Goal: Task Accomplishment & Management: Manage account settings

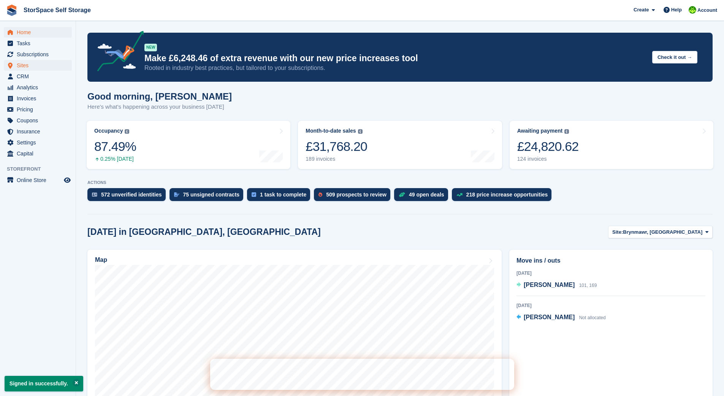
click at [33, 64] on span "Sites" at bounding box center [40, 65] width 46 height 11
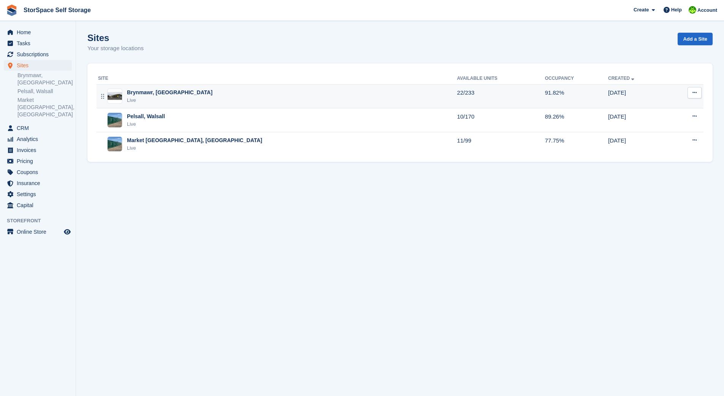
click at [142, 92] on div "Brynmawr, [GEOGRAPHIC_DATA]" at bounding box center [170, 93] width 86 height 8
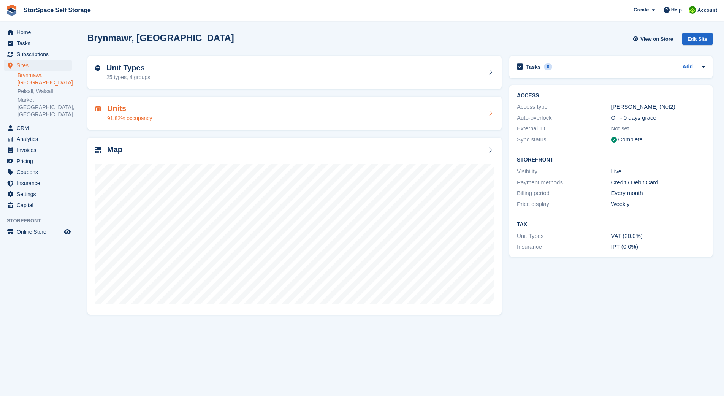
click at [122, 111] on h2 "Units" at bounding box center [129, 108] width 45 height 9
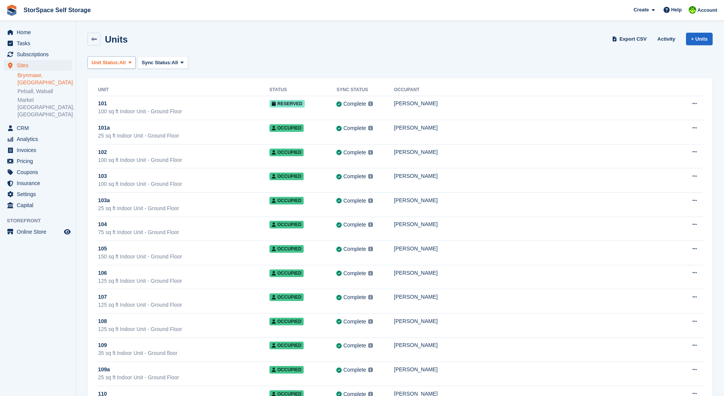
click at [119, 62] on span "Unit Status:" at bounding box center [106, 63] width 28 height 8
click at [117, 94] on link "Available" at bounding box center [124, 94] width 66 height 14
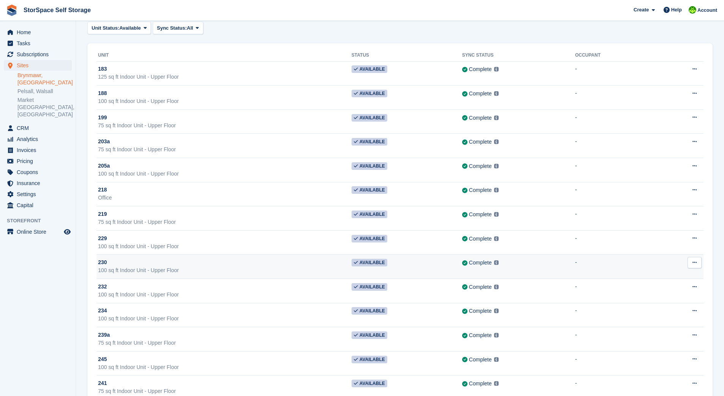
scroll to position [36, 0]
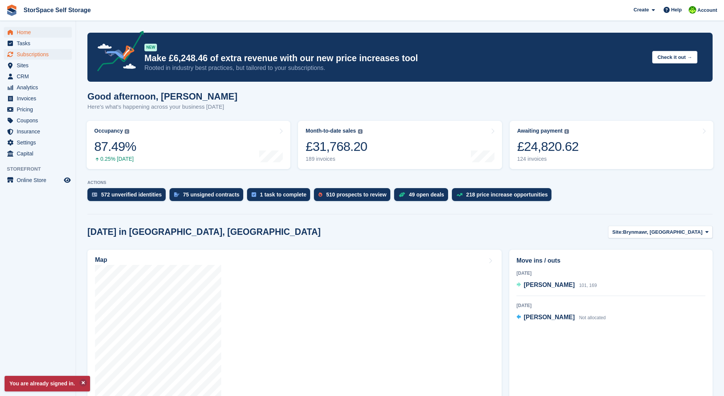
click at [49, 55] on span "Subscriptions" at bounding box center [40, 54] width 46 height 11
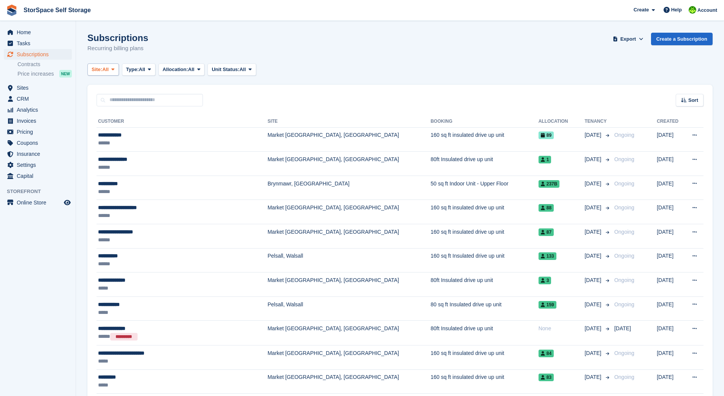
click at [106, 65] on button "Site: All" at bounding box center [103, 69] width 32 height 13
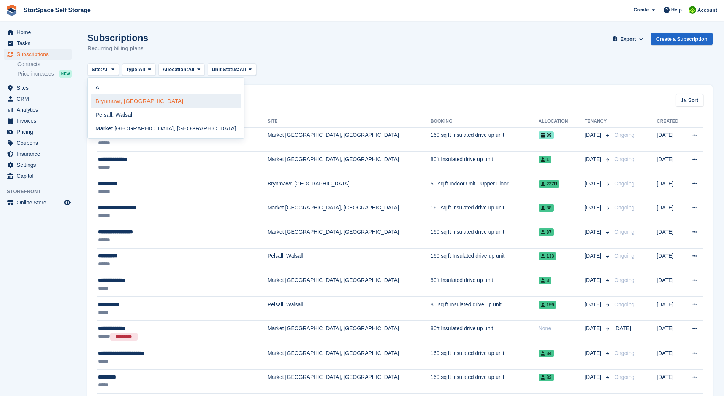
click at [130, 101] on link "Brynmawr, [GEOGRAPHIC_DATA]" at bounding box center [166, 101] width 150 height 14
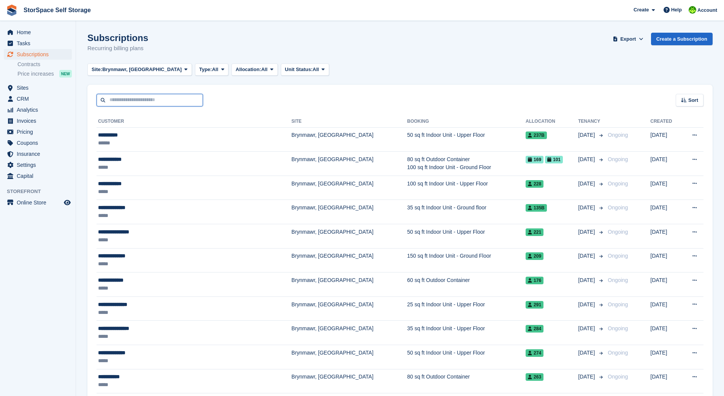
click at [184, 98] on input "text" at bounding box center [150, 100] width 106 height 13
type input "*****"
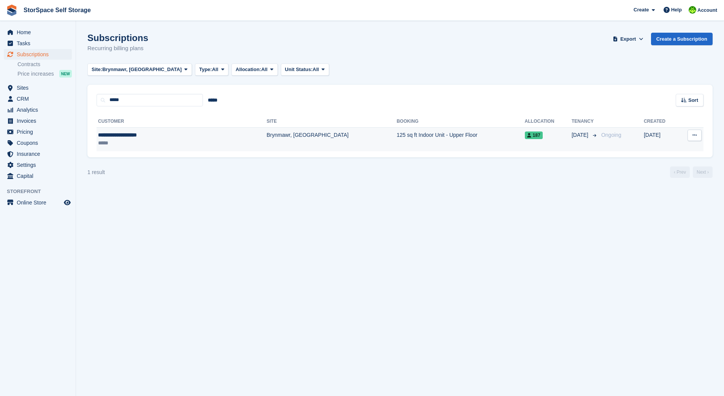
click at [397, 134] on td "125 sq ft Indoor Unit - Upper Floor" at bounding box center [461, 139] width 128 height 24
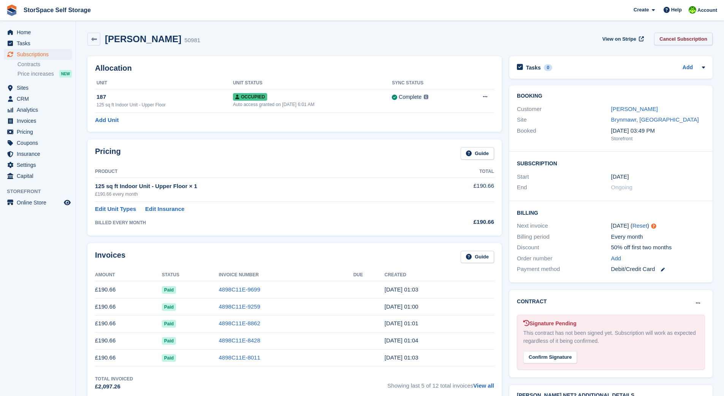
click at [687, 39] on link "Cancel Subscription" at bounding box center [683, 39] width 59 height 13
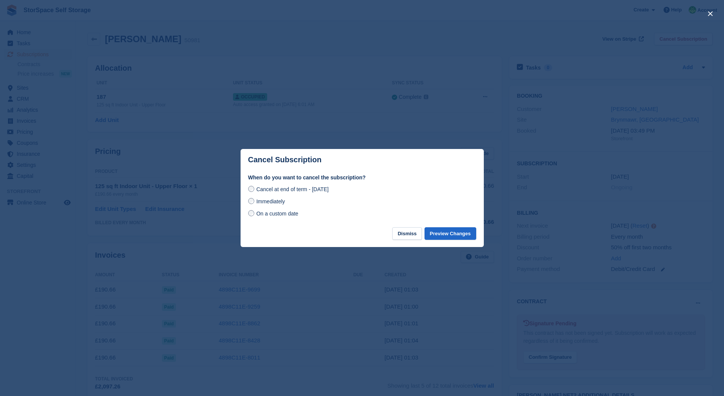
click at [455, 232] on button "Preview Changes" at bounding box center [450, 233] width 52 height 13
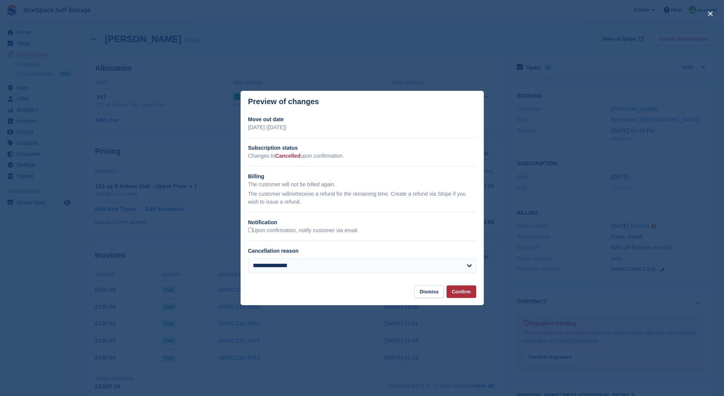
click at [460, 291] on button "Confirm" at bounding box center [462, 291] width 30 height 13
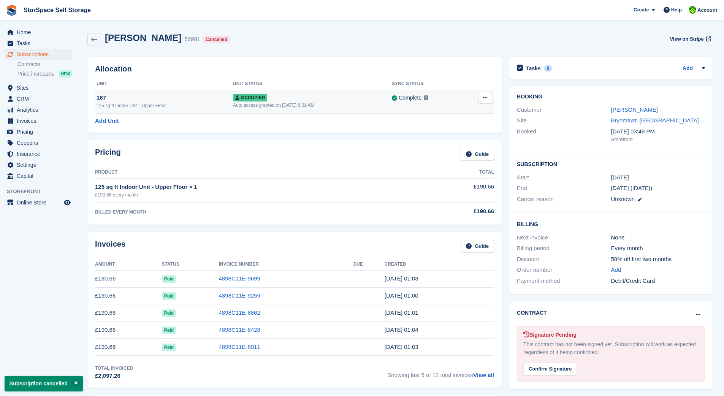
click at [485, 96] on icon at bounding box center [485, 97] width 4 height 5
click at [461, 138] on p "Deallocate" at bounding box center [456, 139] width 66 height 10
